Goal: Navigation & Orientation: Find specific page/section

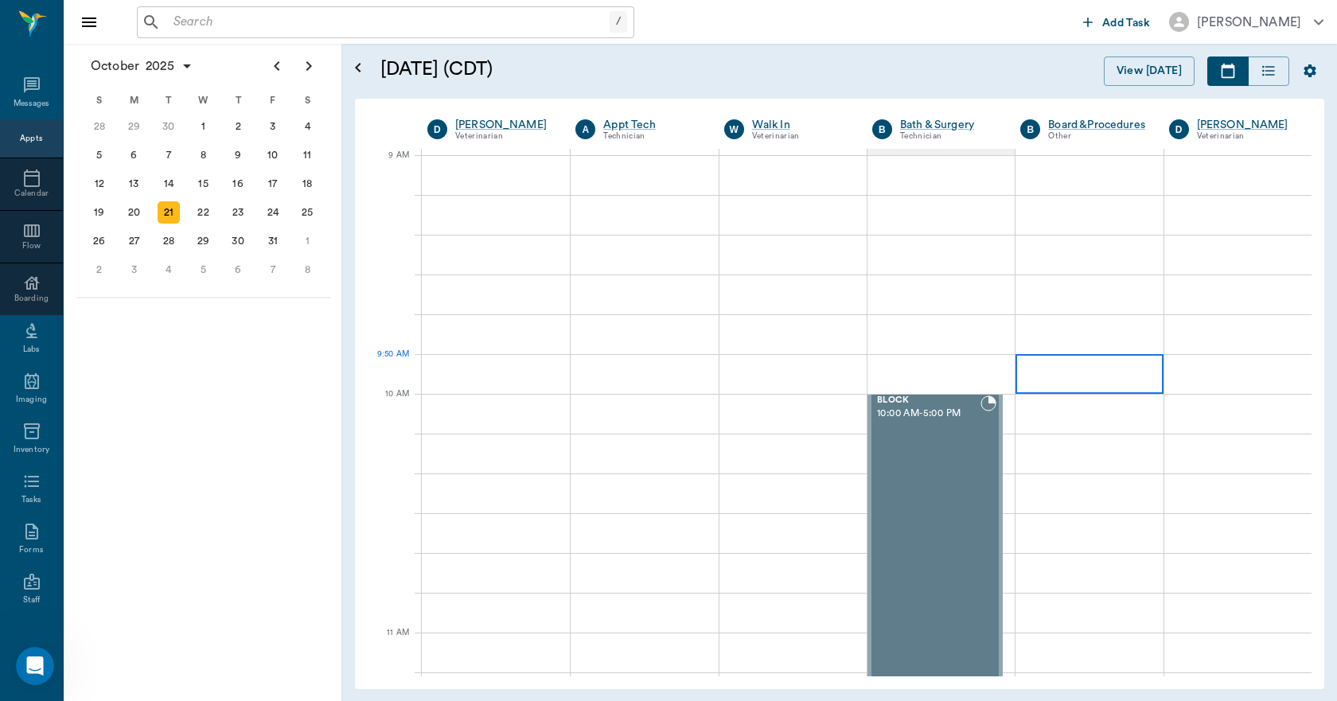
scroll to position [2188, 0]
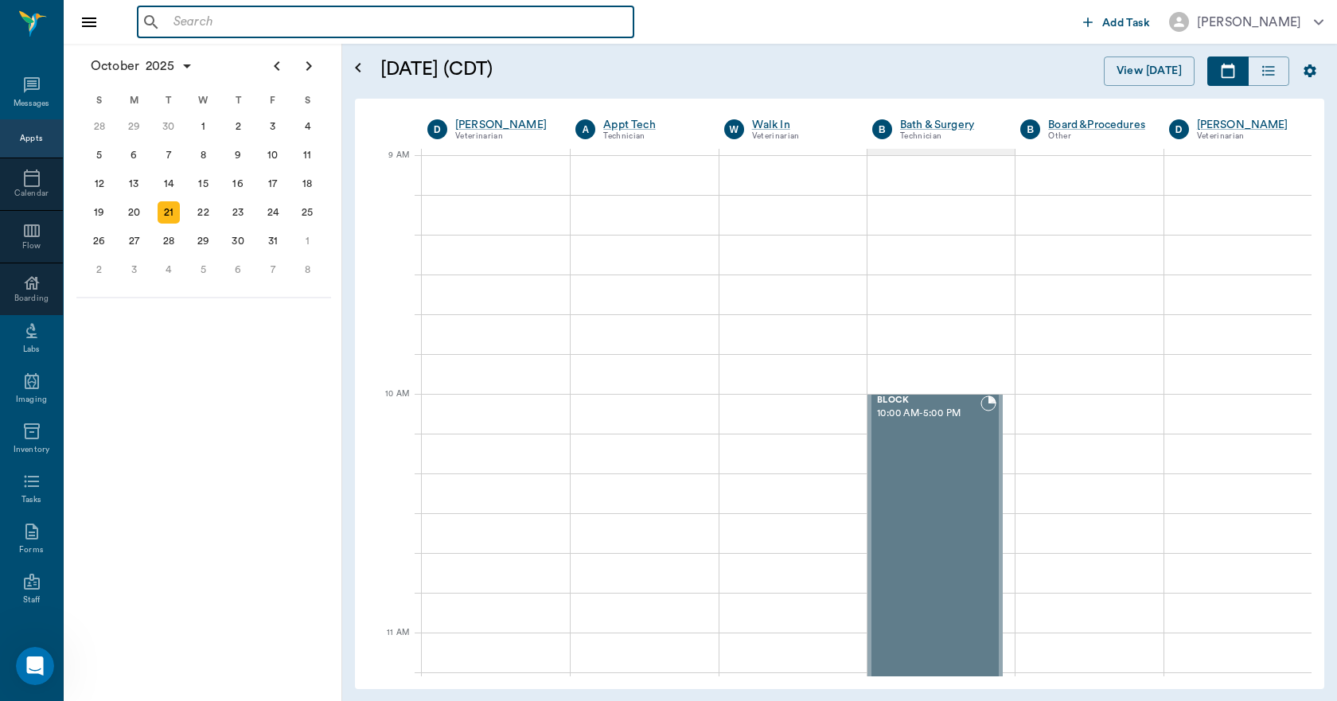
click at [194, 26] on input "text" at bounding box center [397, 22] width 460 height 22
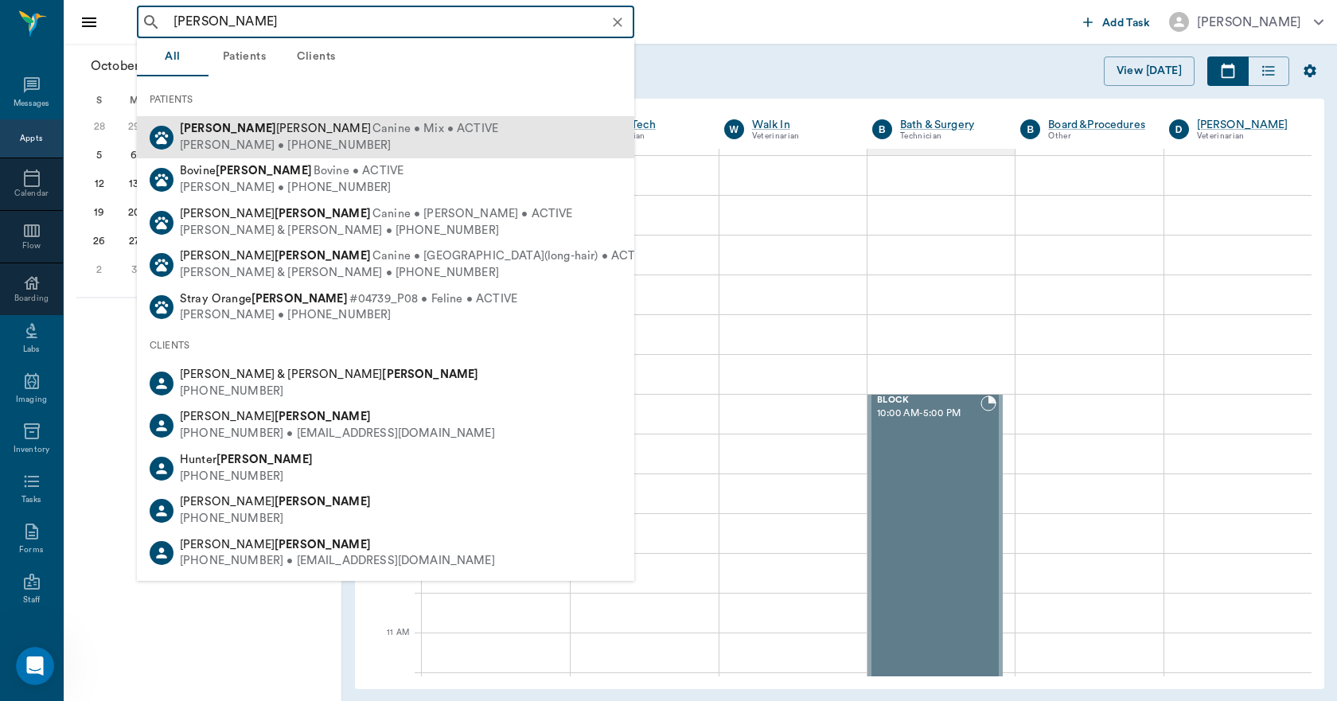
click at [248, 142] on div "[PERSON_NAME] • [PHONE_NUMBER]" at bounding box center [339, 146] width 318 height 17
type input "[PERSON_NAME]"
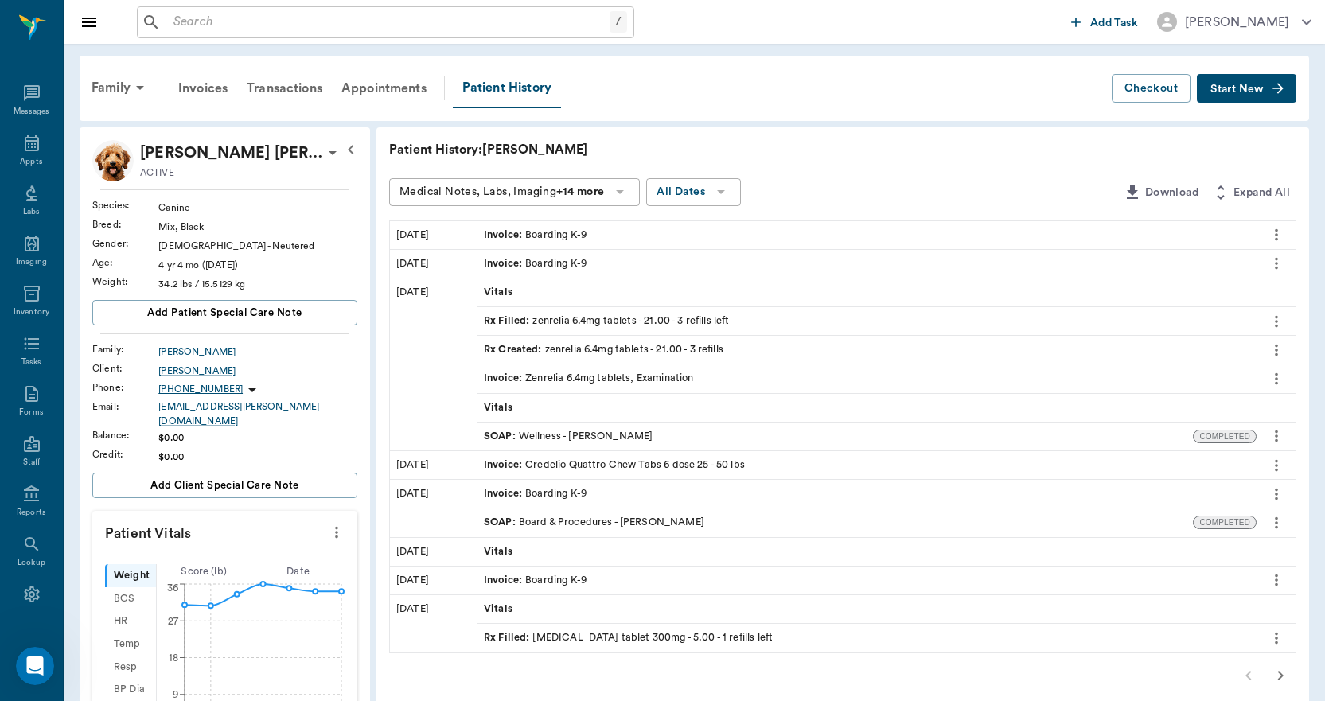
click at [548, 321] on div "Rx Filled : zenrelia 6.4mg tablets - 21.00 - 3 refills left" at bounding box center [607, 321] width 246 height 15
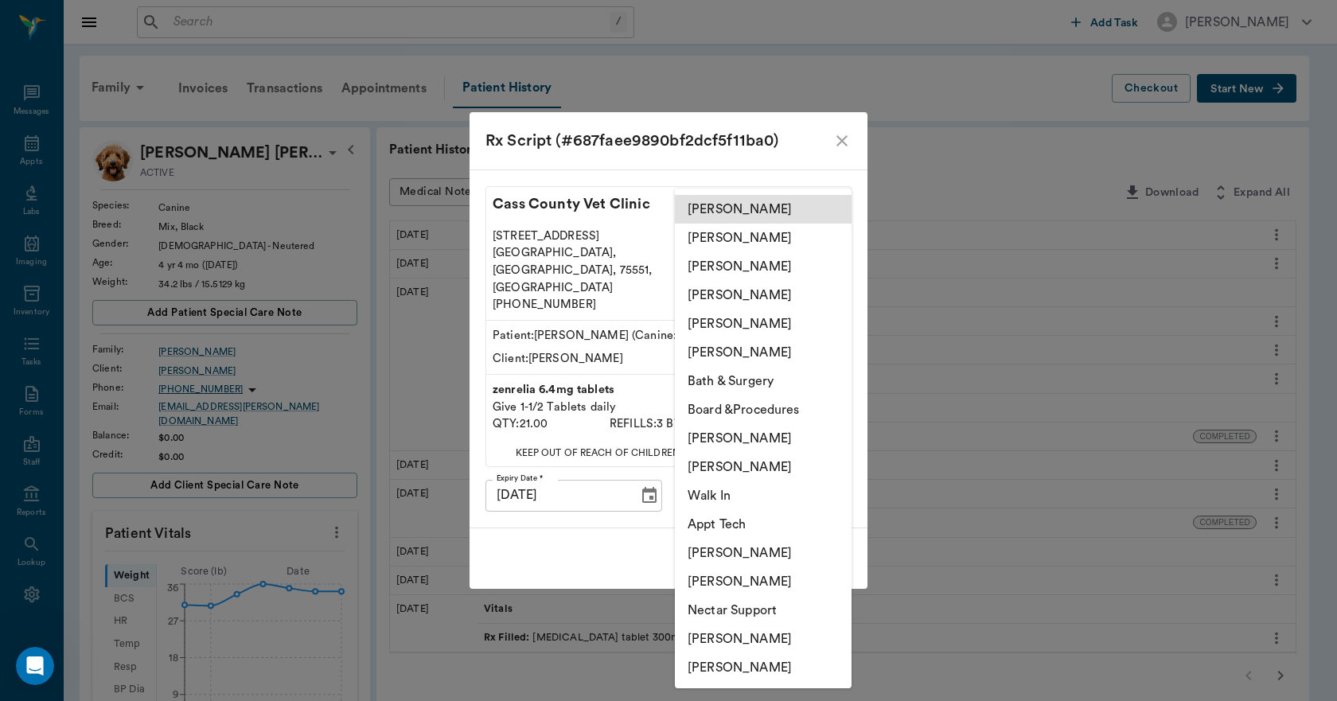
click at [774, 484] on body "/ ​ Add Task [PERSON_NAME] Nectar Messages Appts Labs Imaging Inventory Tasks F…" at bounding box center [668, 714] width 1337 height 1428
click at [842, 156] on div at bounding box center [668, 350] width 1337 height 701
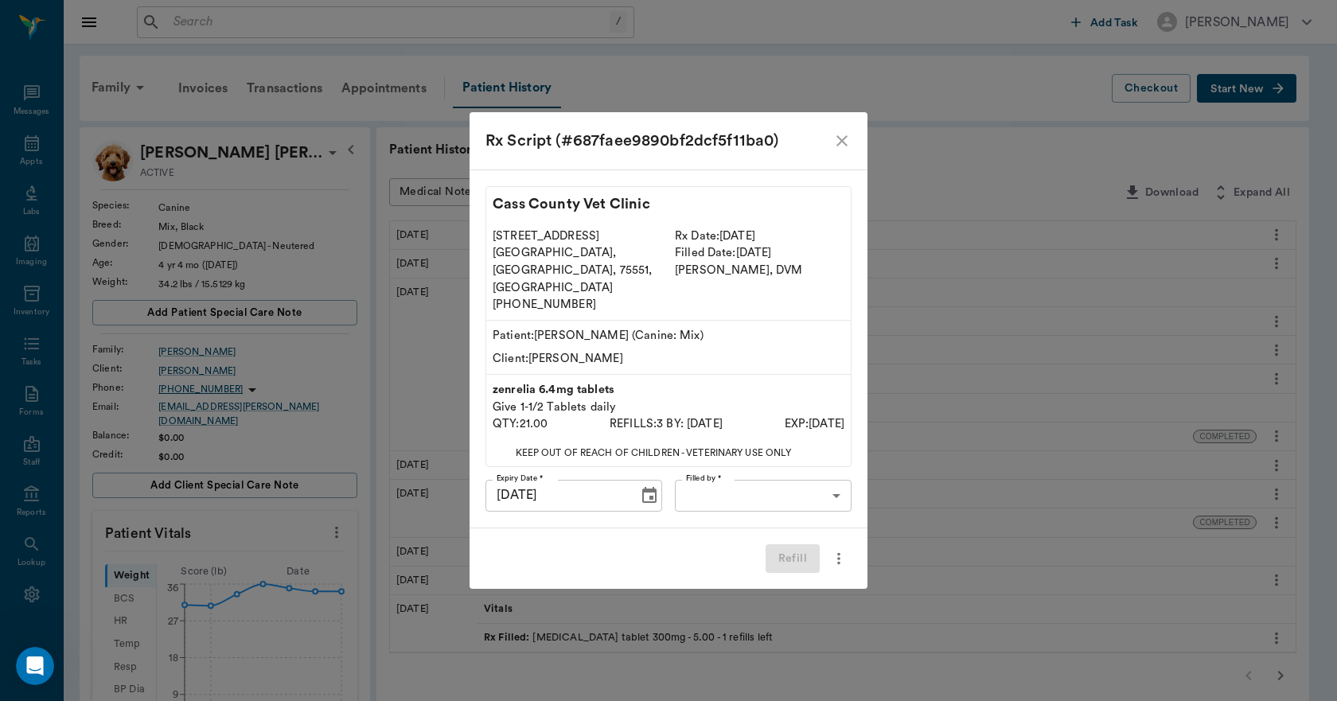
click at [842, 150] on icon "close" at bounding box center [841, 140] width 19 height 19
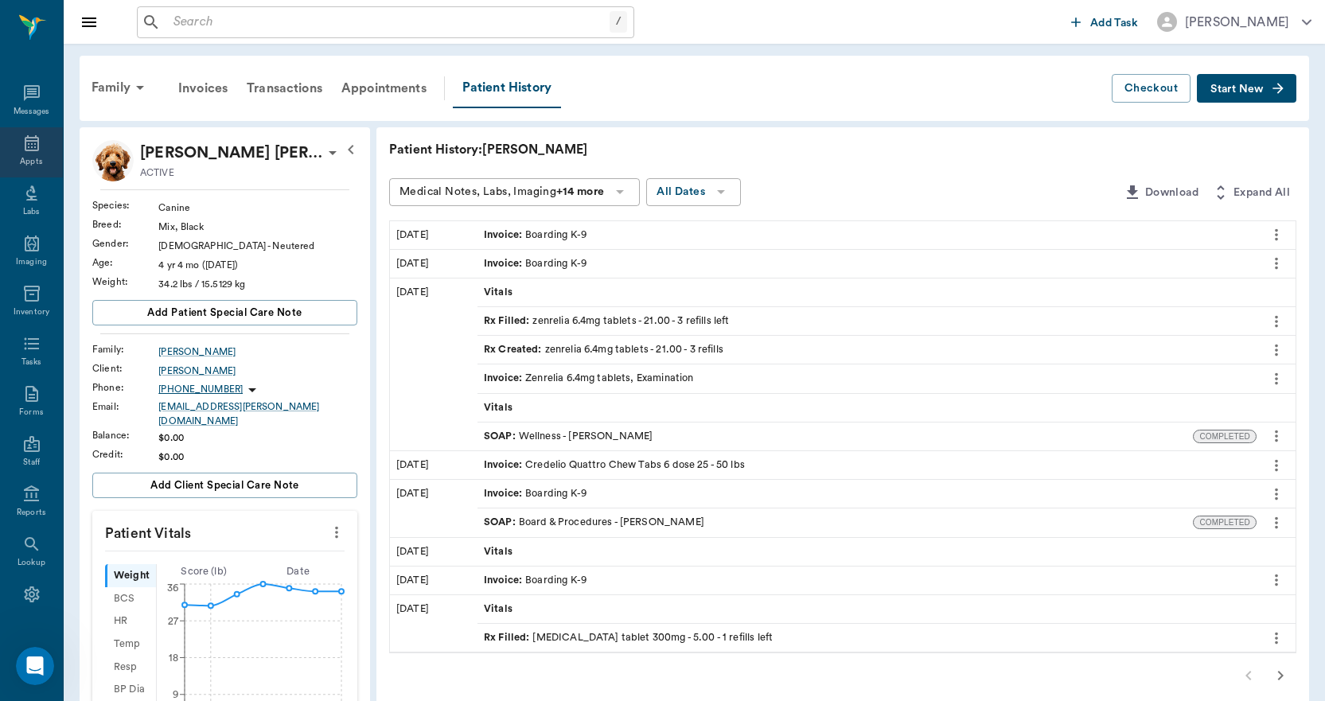
click at [25, 146] on icon at bounding box center [31, 143] width 19 height 19
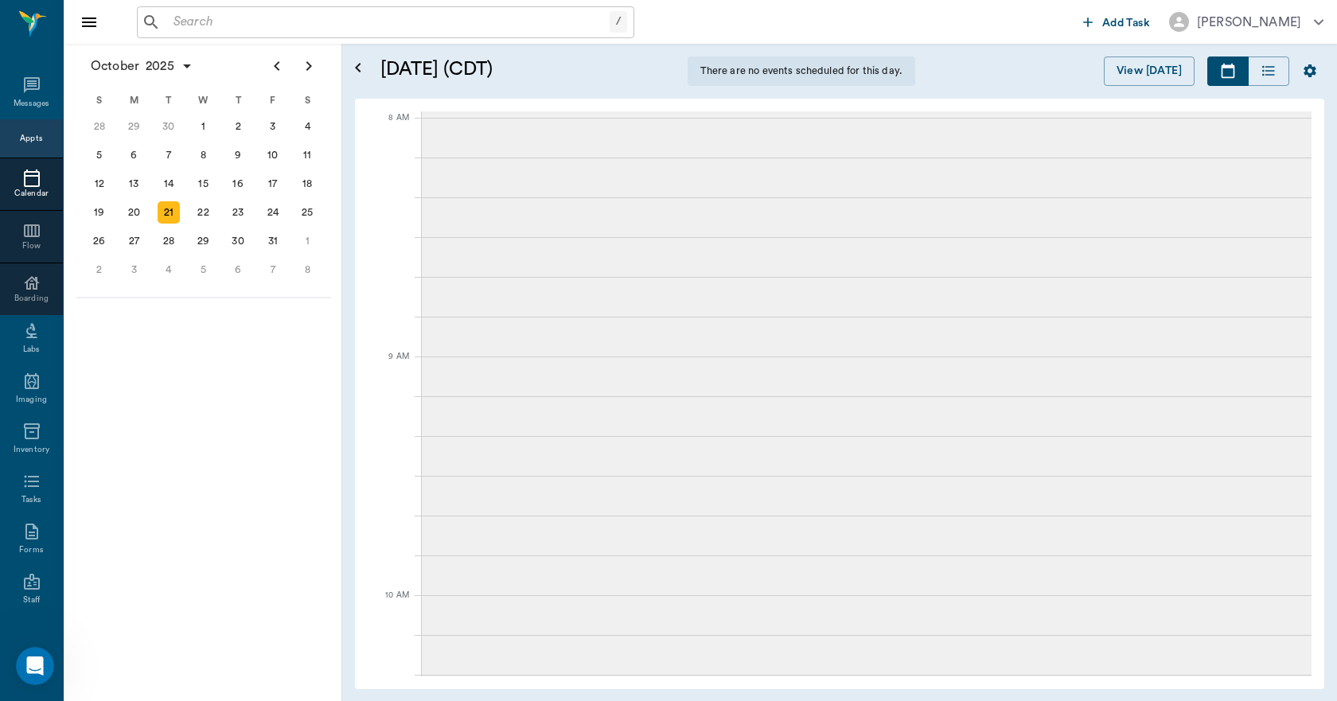
scroll to position [3, 0]
